Goal: Navigation & Orientation: Go to known website

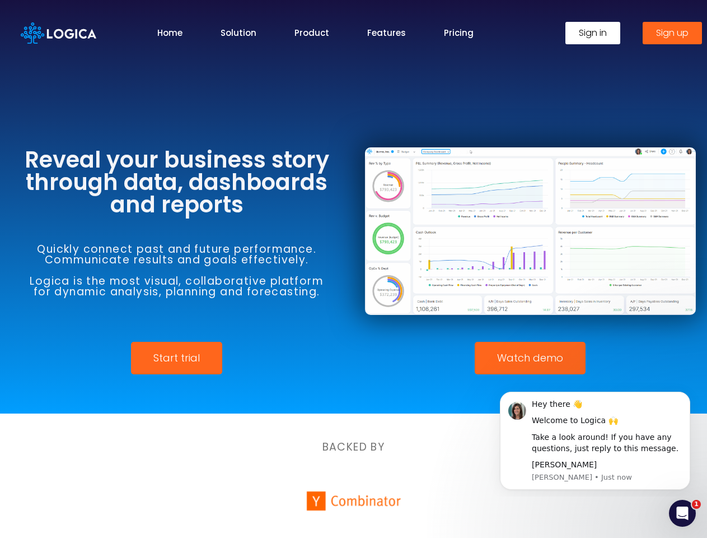
click at [354, 269] on div at bounding box center [531, 231] width 354 height 210
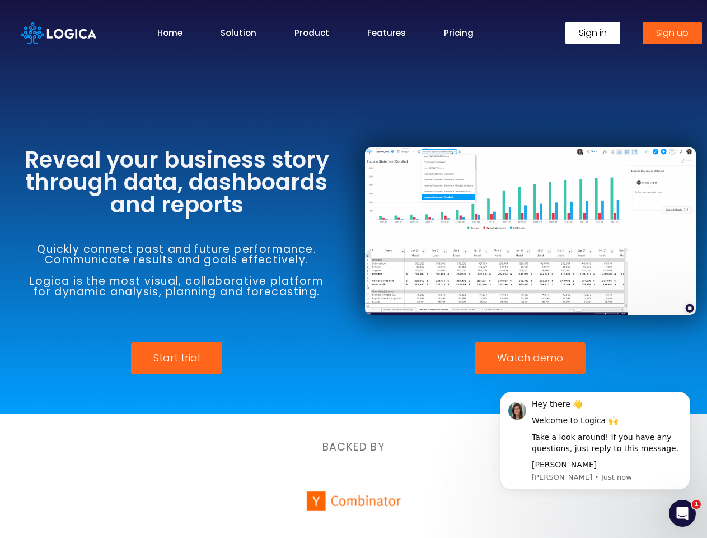
click at [530, 358] on span "Watch demo" at bounding box center [530, 358] width 66 height 10
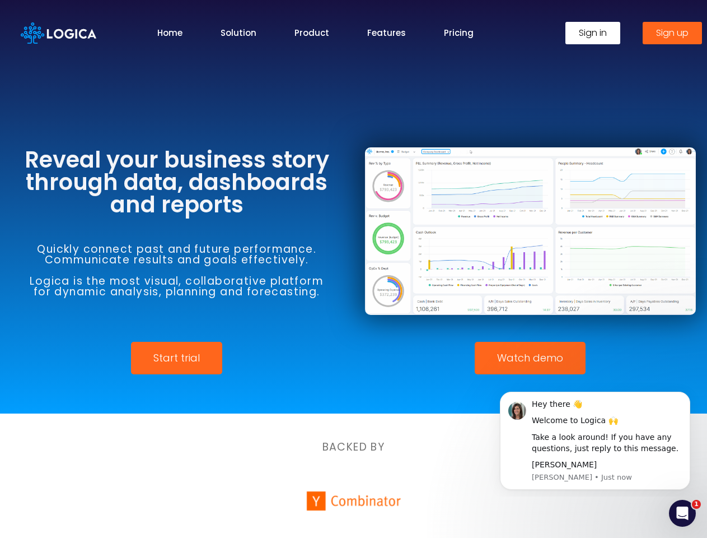
click at [595, 440] on div "Take a look around! If you have any questions, just reply to this message." at bounding box center [607, 443] width 150 height 22
